Goal: Transaction & Acquisition: Book appointment/travel/reservation

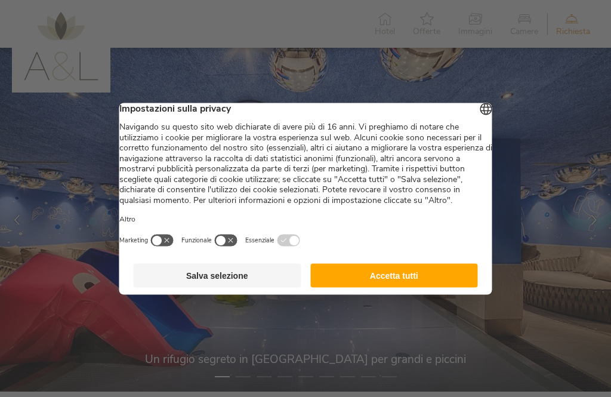
click at [387, 282] on button "Accetta tutti" at bounding box center [394, 275] width 168 height 24
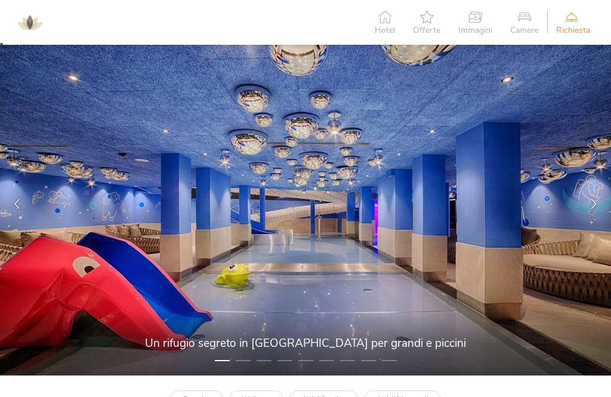
scroll to position [17, 0]
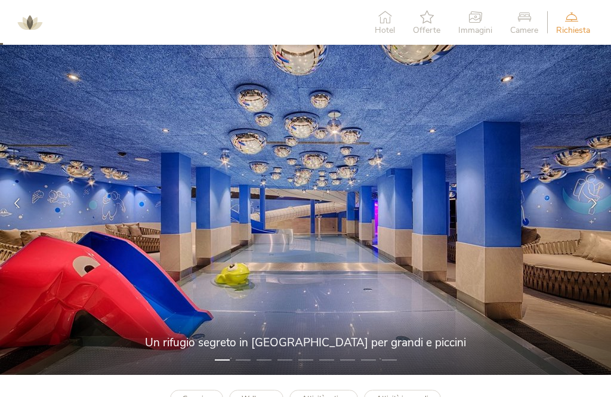
click at [598, 194] on div at bounding box center [594, 203] width 34 height 34
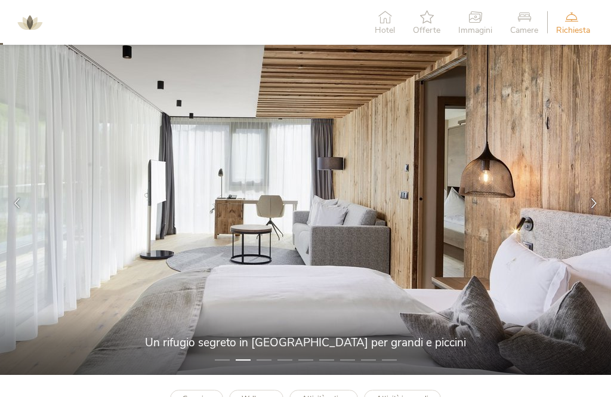
click at [588, 202] on div at bounding box center [594, 203] width 34 height 34
click at [589, 198] on icon at bounding box center [594, 203] width 10 height 10
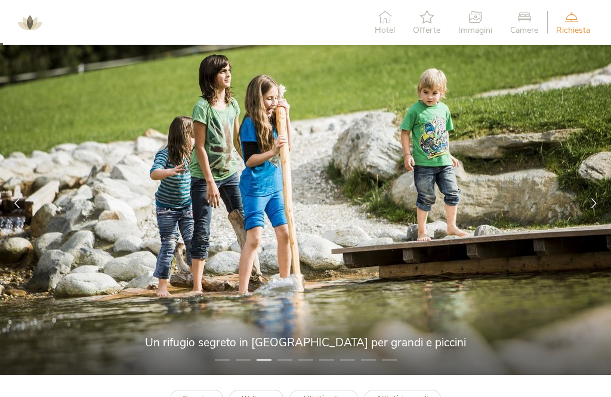
click at [589, 195] on div at bounding box center [594, 203] width 34 height 34
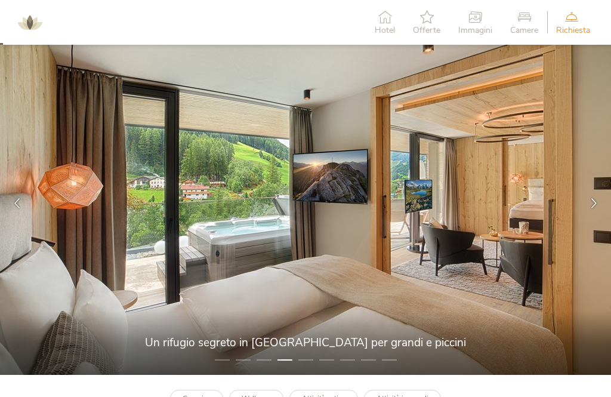
click at [594, 201] on icon at bounding box center [594, 203] width 10 height 10
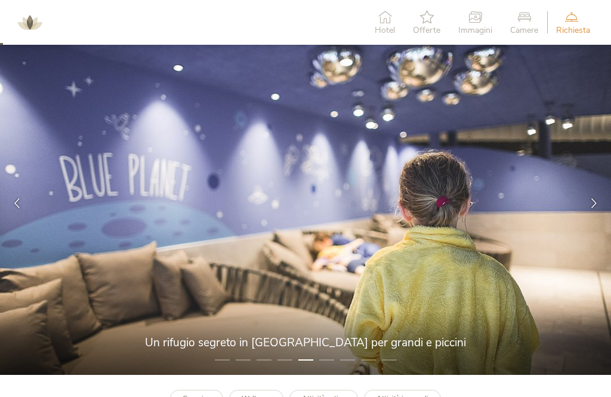
click at [595, 200] on icon at bounding box center [594, 203] width 10 height 10
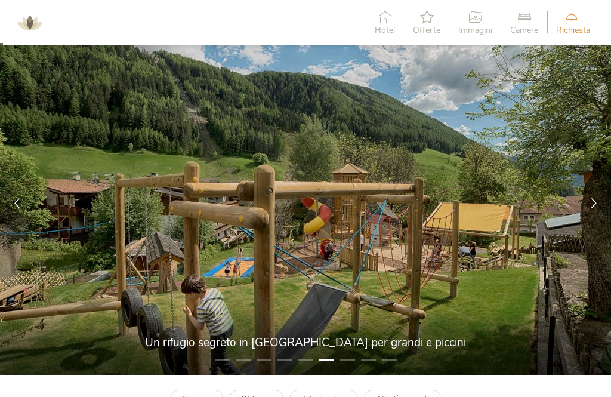
click at [592, 199] on icon at bounding box center [594, 203] width 10 height 10
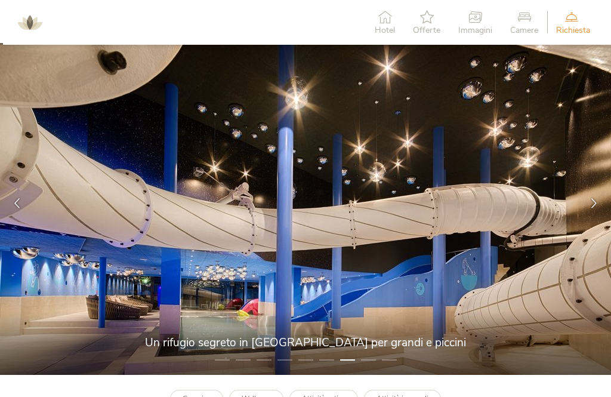
click at [592, 198] on icon at bounding box center [594, 203] width 10 height 10
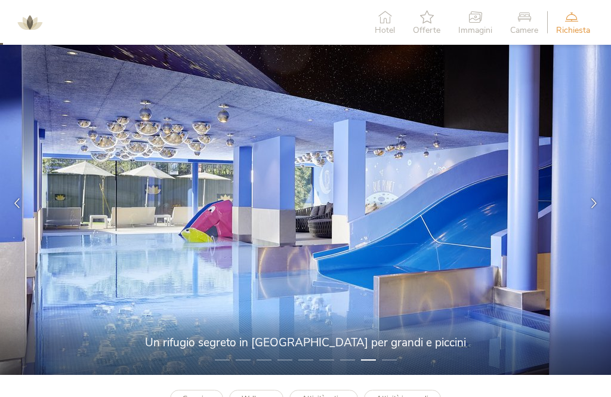
click at [594, 195] on div at bounding box center [594, 203] width 34 height 34
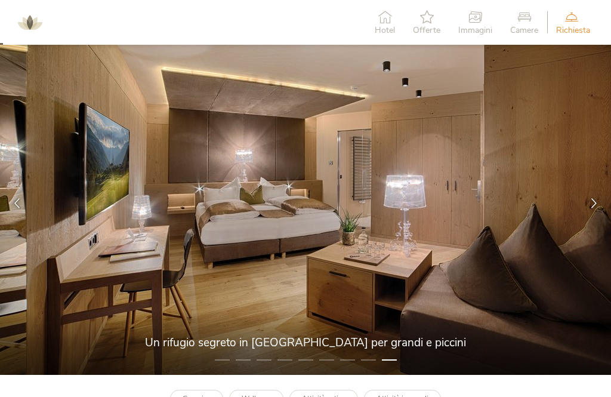
click at [592, 196] on div at bounding box center [594, 203] width 34 height 34
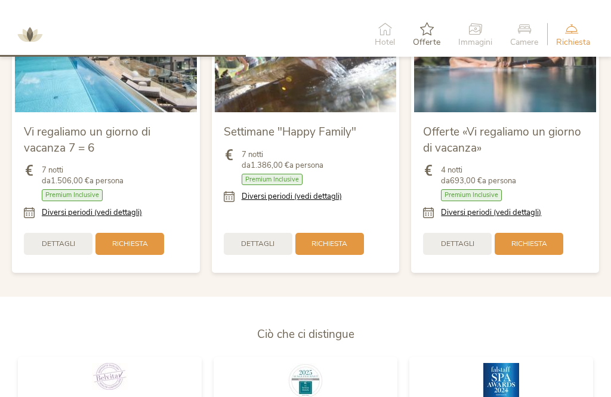
scroll to position [1268, 0]
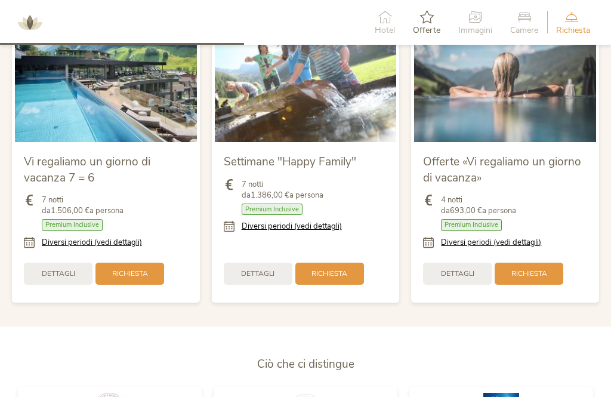
click at [538, 242] on link "Diversi periodi (vedi dettagli)" at bounding box center [491, 242] width 100 height 11
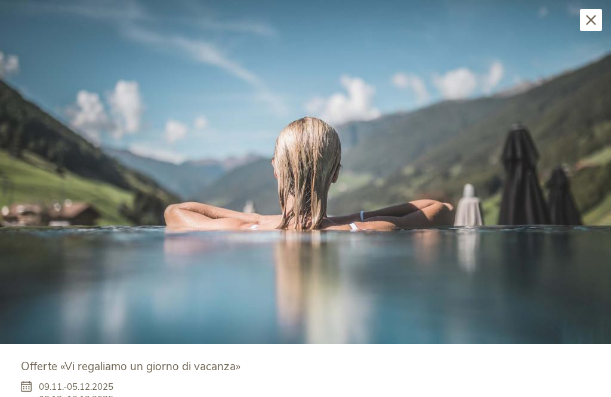
scroll to position [-1, 0]
click at [594, 27] on div "Chiudi" at bounding box center [591, 20] width 22 height 22
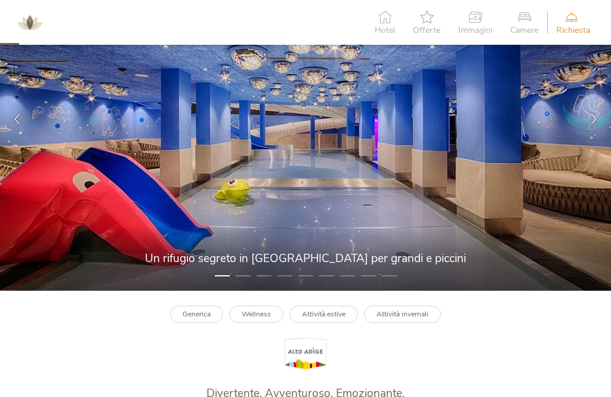
scroll to position [96, 0]
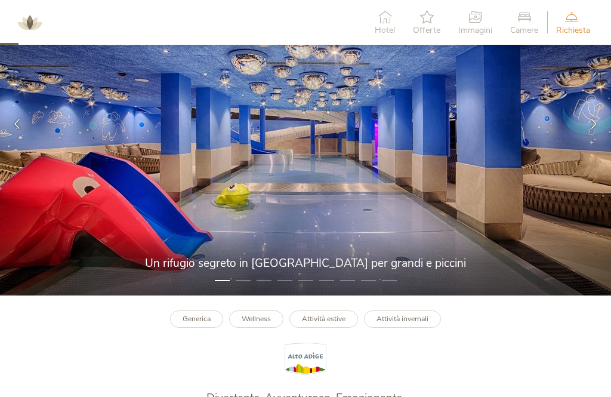
click at [335, 317] on b "Attività estive" at bounding box center [324, 319] width 44 height 10
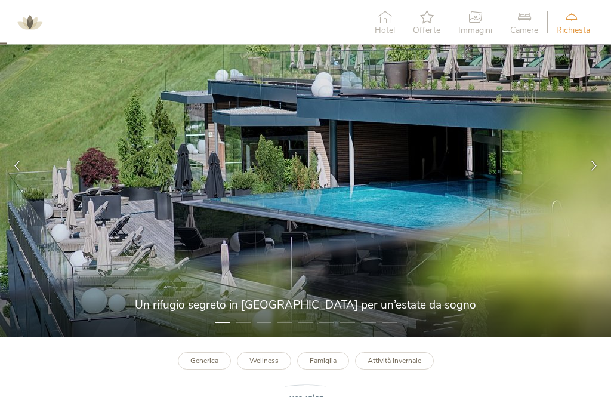
scroll to position [55, 0]
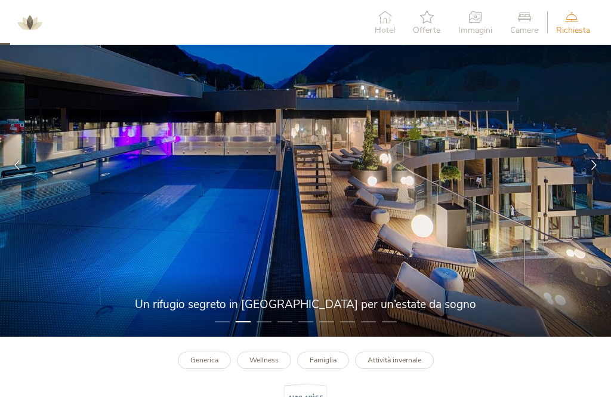
click at [331, 351] on link "Famiglia" at bounding box center [323, 359] width 52 height 17
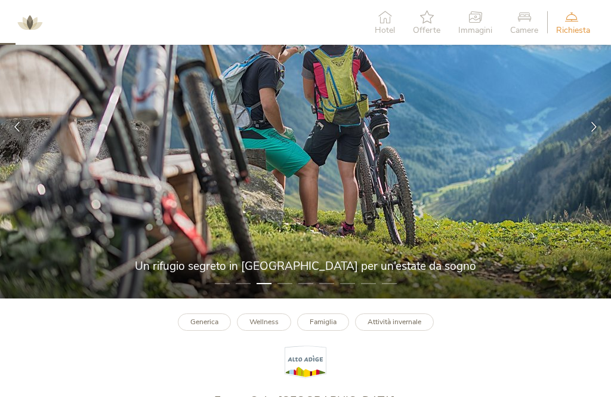
scroll to position [0, 0]
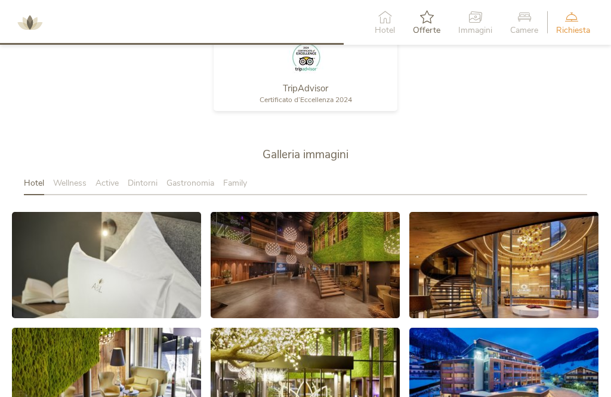
scroll to position [1765, 0]
